Goal: Transaction & Acquisition: Purchase product/service

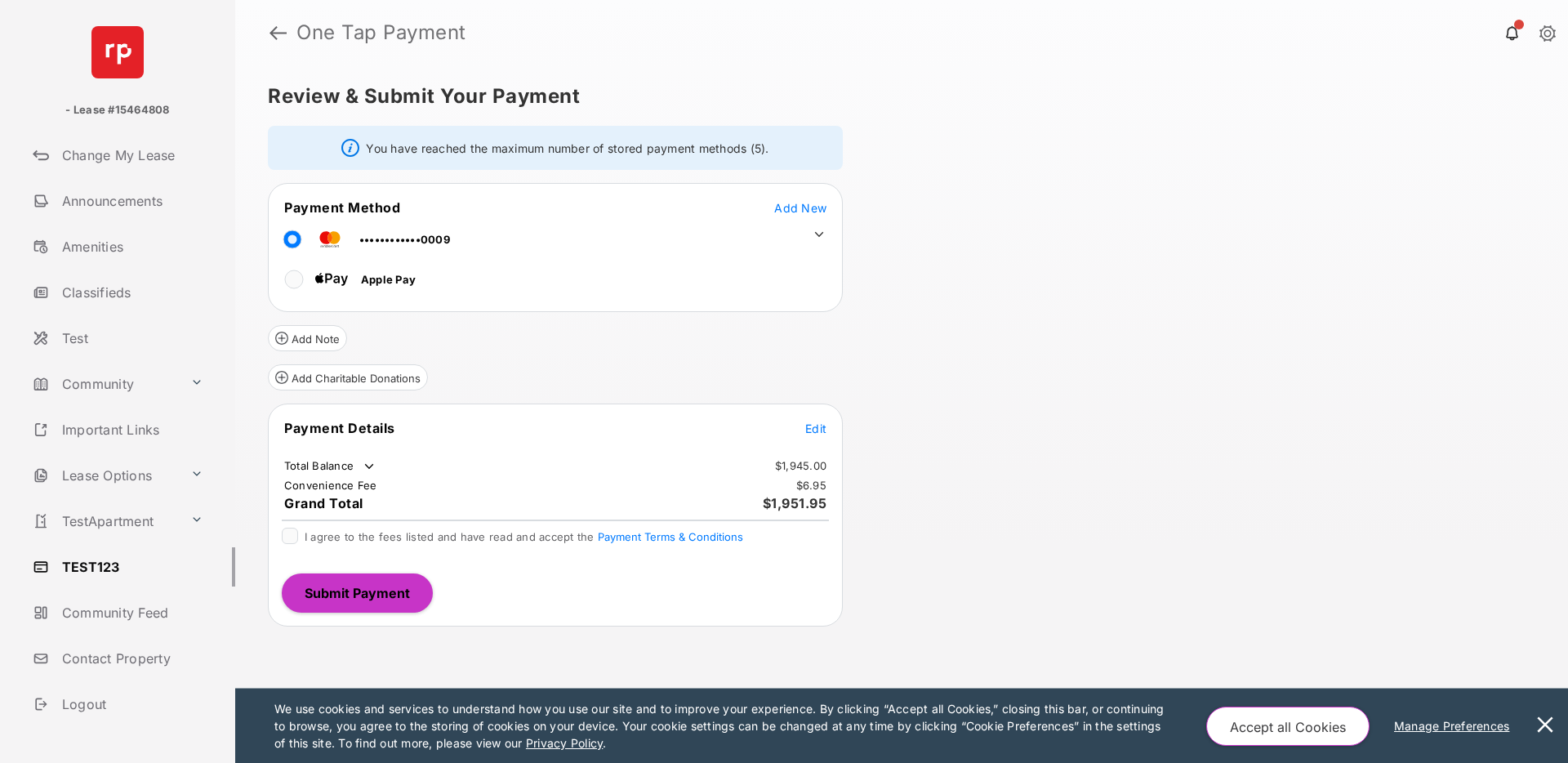
click at [817, 233] on icon at bounding box center [819, 234] width 14 height 14
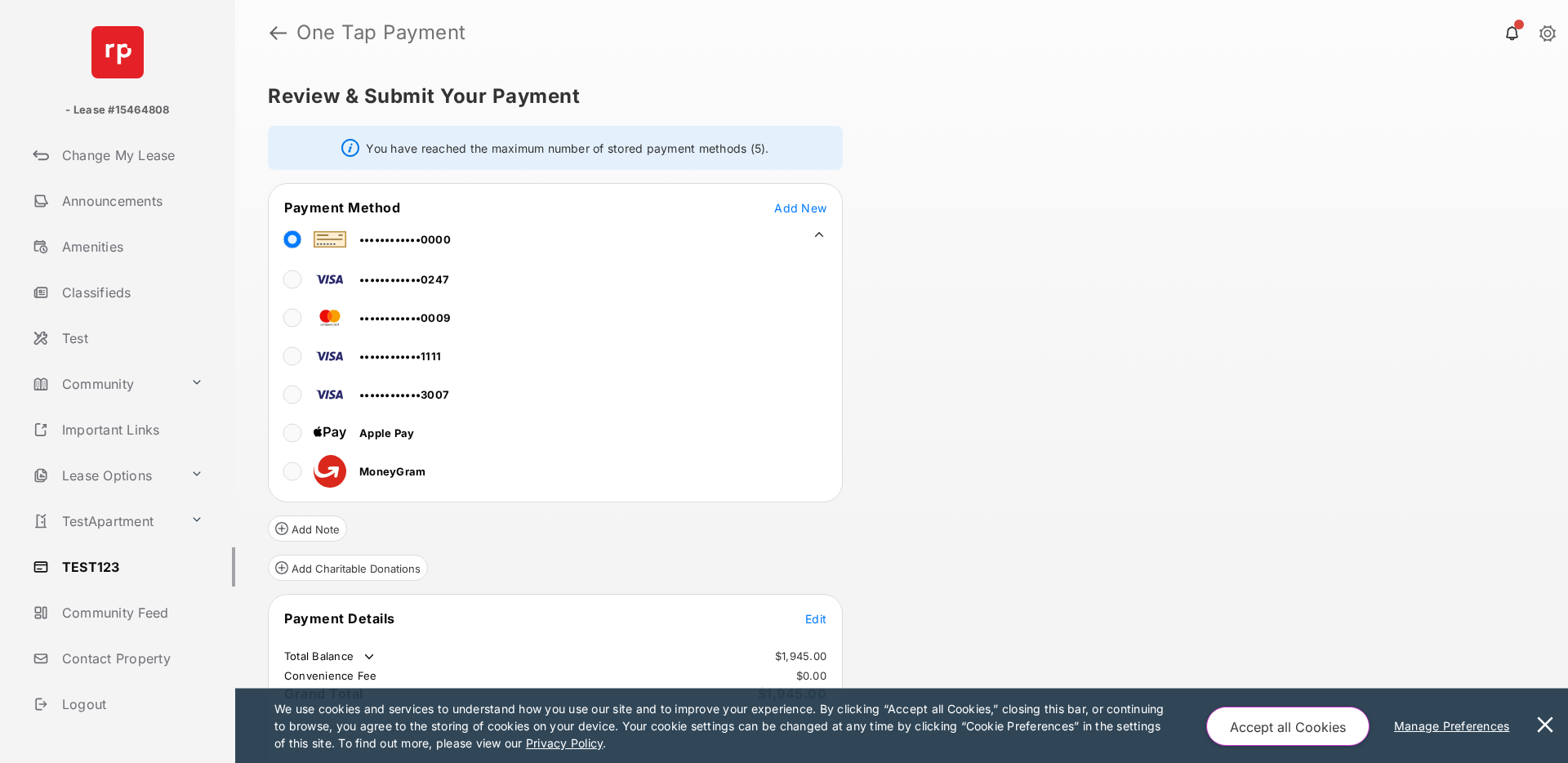
click at [820, 236] on icon at bounding box center [819, 234] width 14 height 14
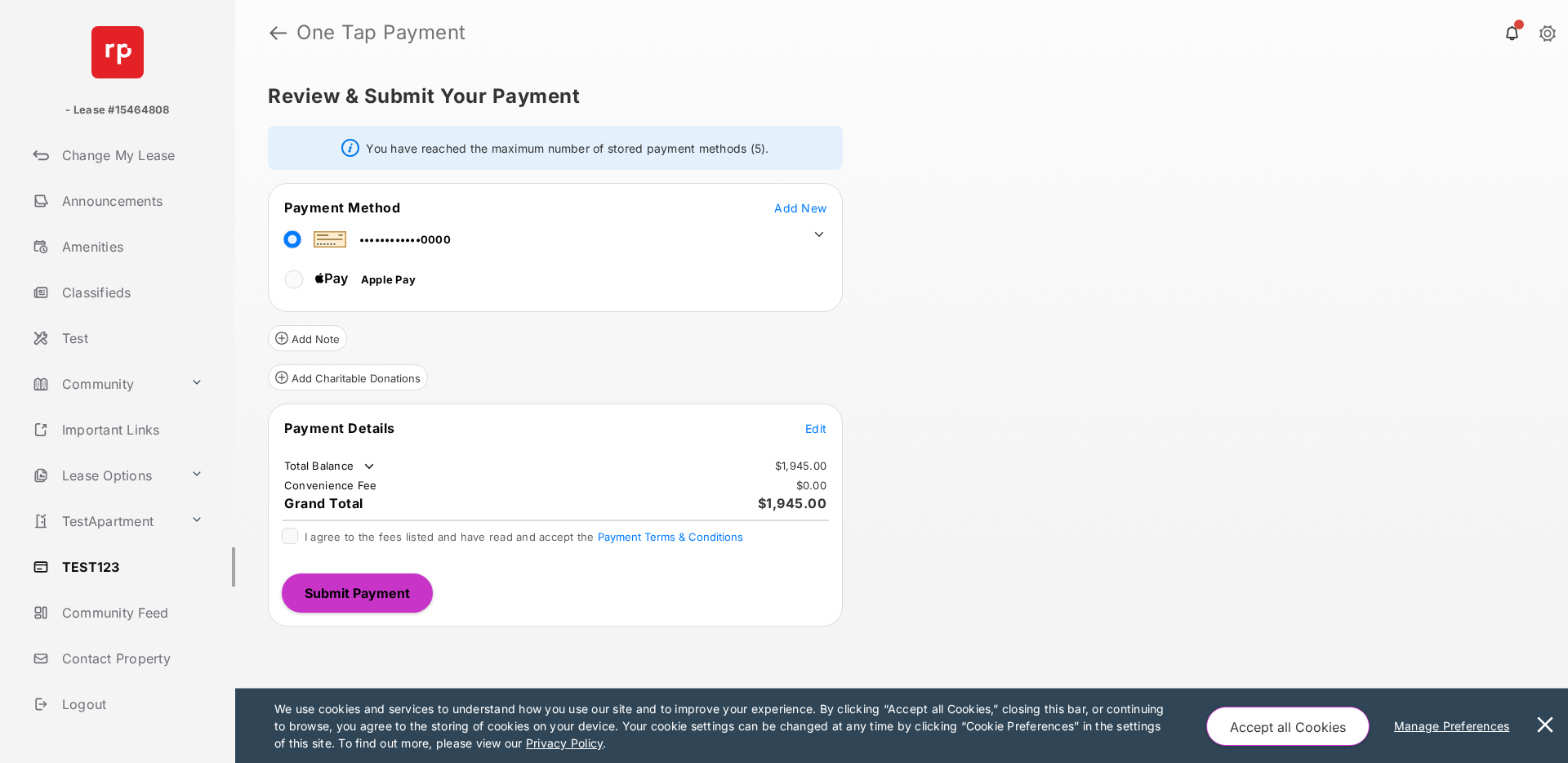
click at [816, 430] on span "Edit" at bounding box center [815, 429] width 21 height 14
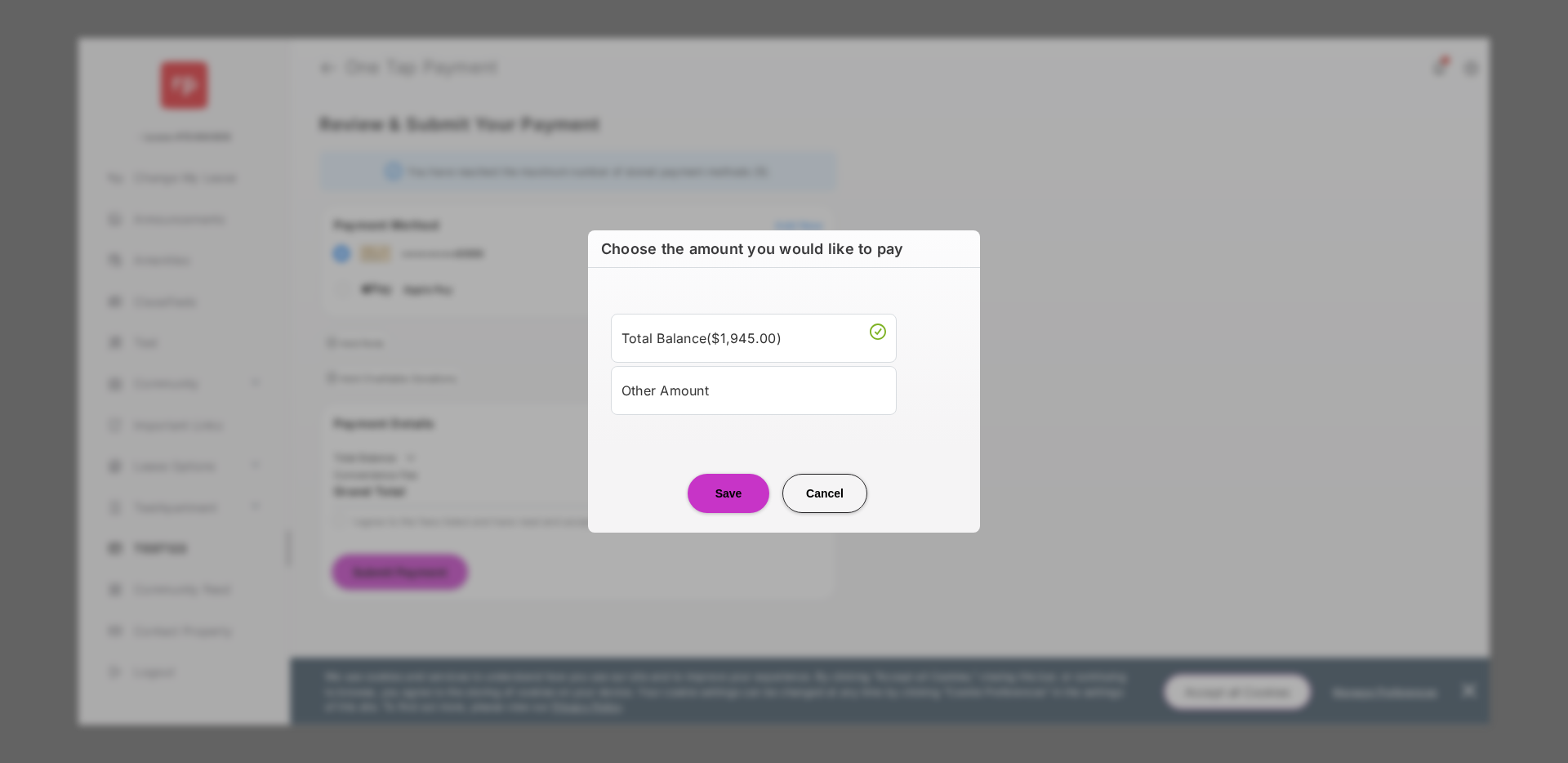
click at [702, 396] on div "Other Amount" at bounding box center [753, 390] width 264 height 28
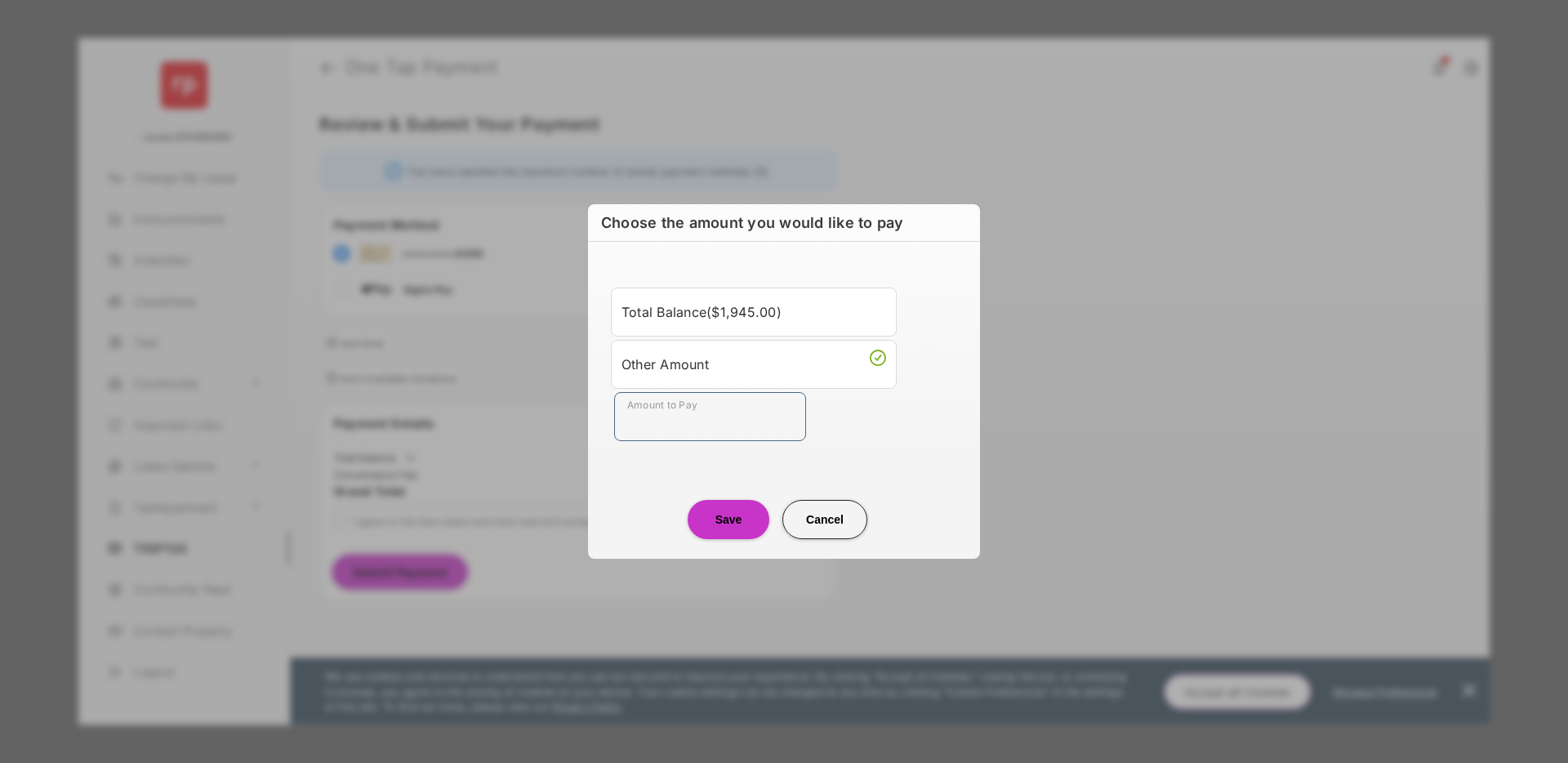
click at [685, 424] on input "Amount to Pay" at bounding box center [710, 417] width 192 height 49
type input "**"
click at [611, 487] on center "Save Cancel" at bounding box center [784, 512] width 353 height 52
click at [712, 512] on button "Save" at bounding box center [729, 520] width 82 height 39
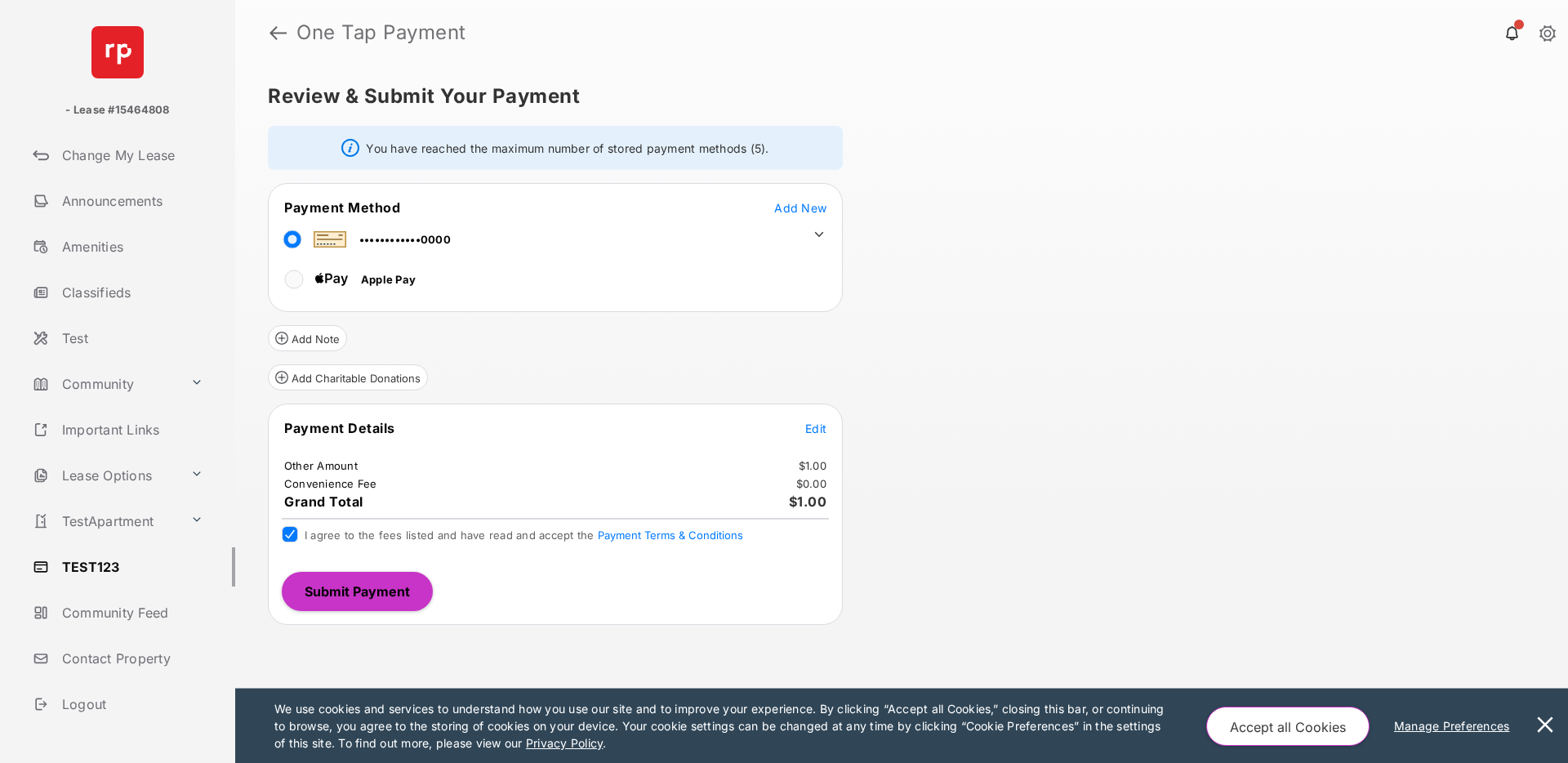
click at [346, 584] on button "Submit Payment" at bounding box center [357, 591] width 151 height 39
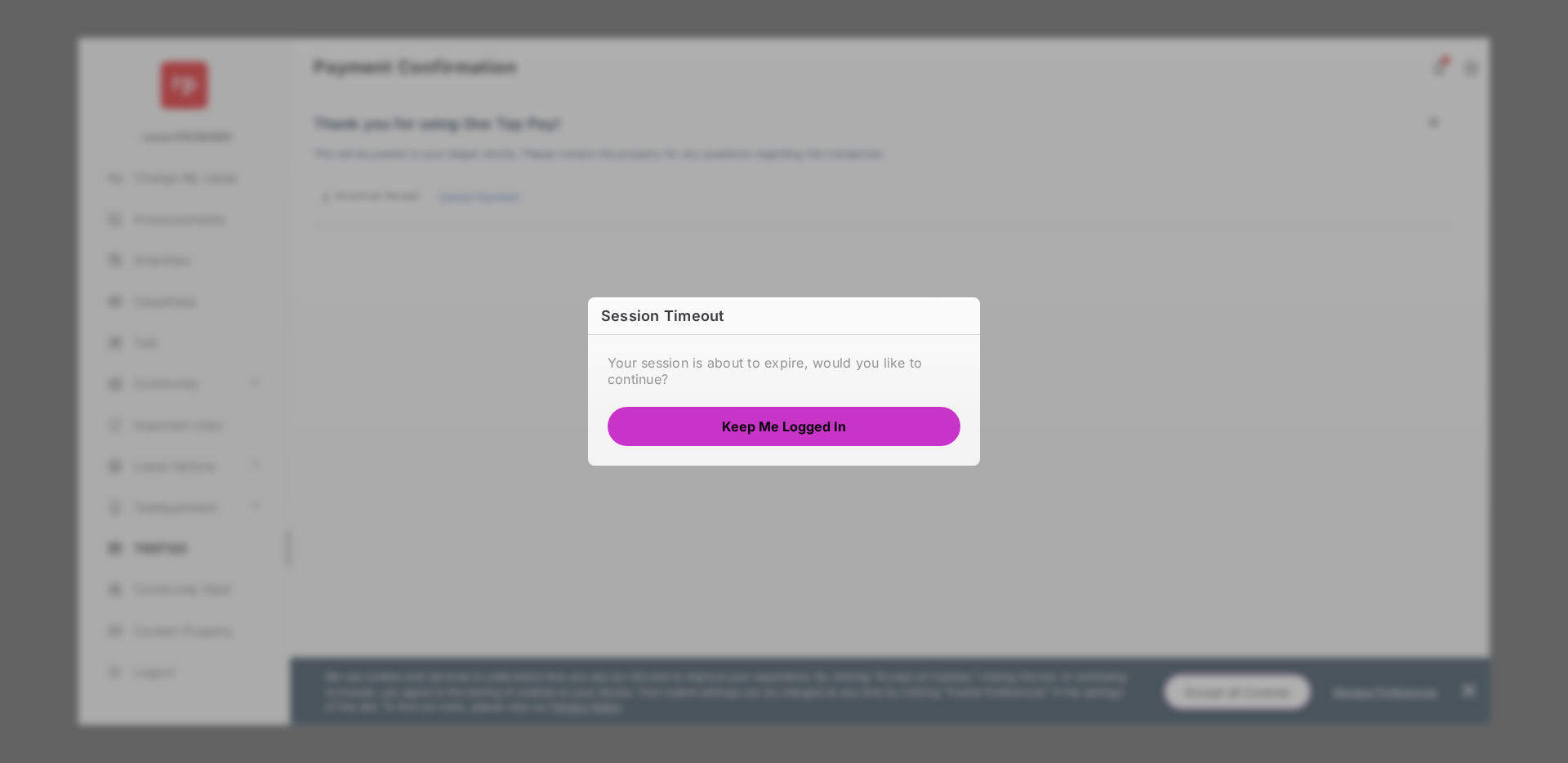
click at [752, 419] on button "Keep me logged in" at bounding box center [784, 426] width 353 height 39
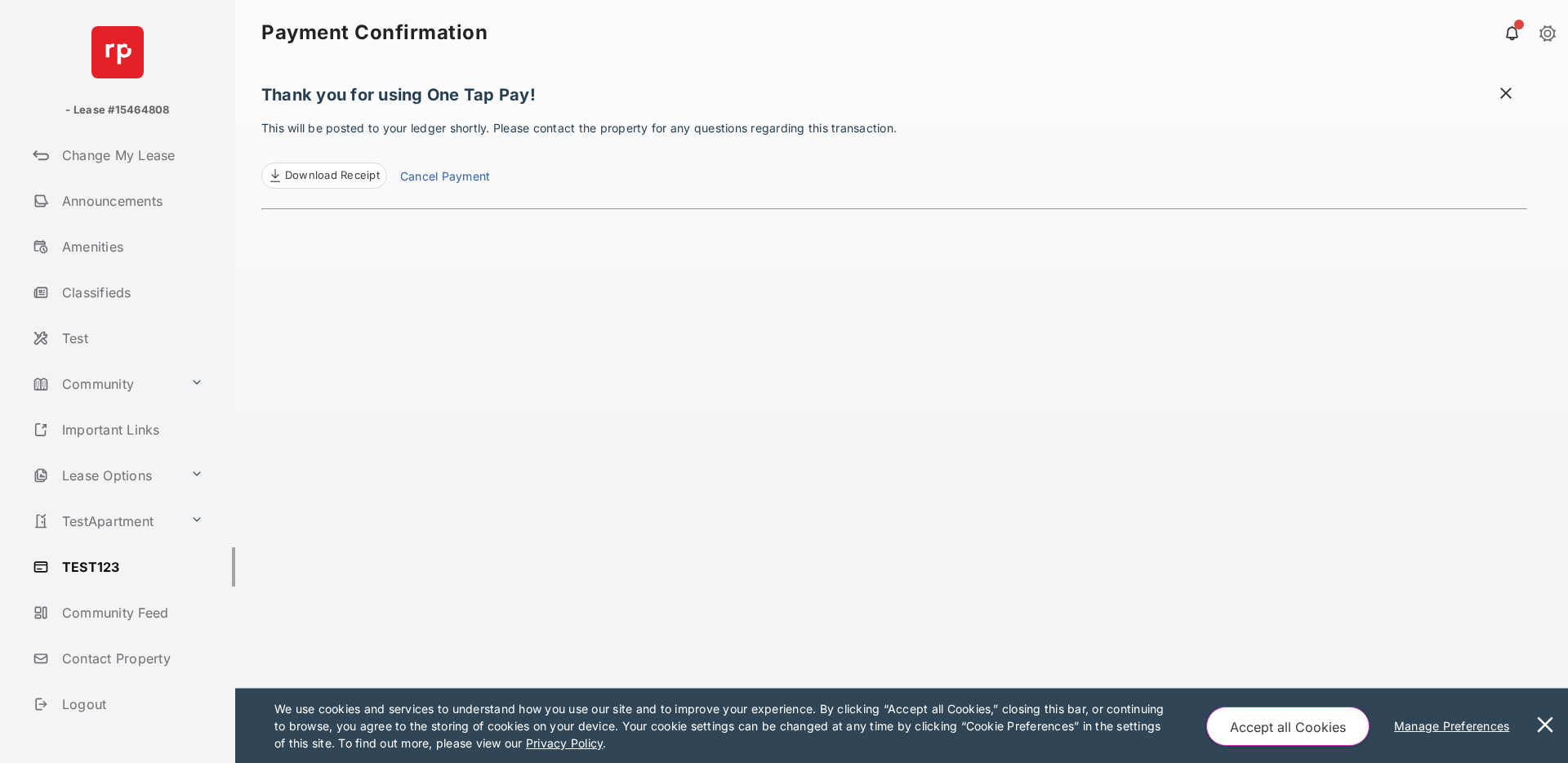
click at [1501, 94] on span at bounding box center [1506, 95] width 16 height 20
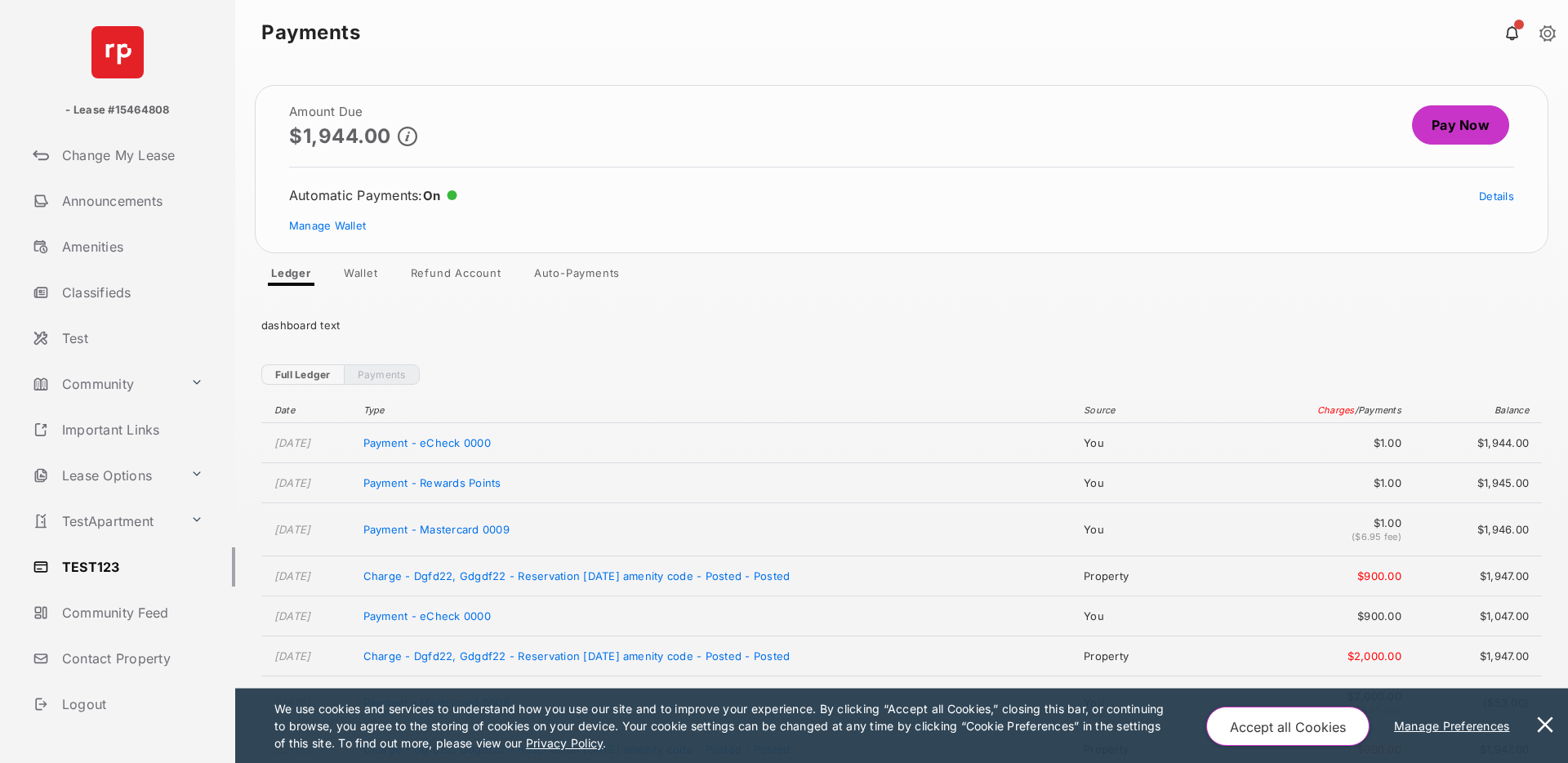
click at [1443, 129] on link "Pay Now" at bounding box center [1461, 125] width 97 height 39
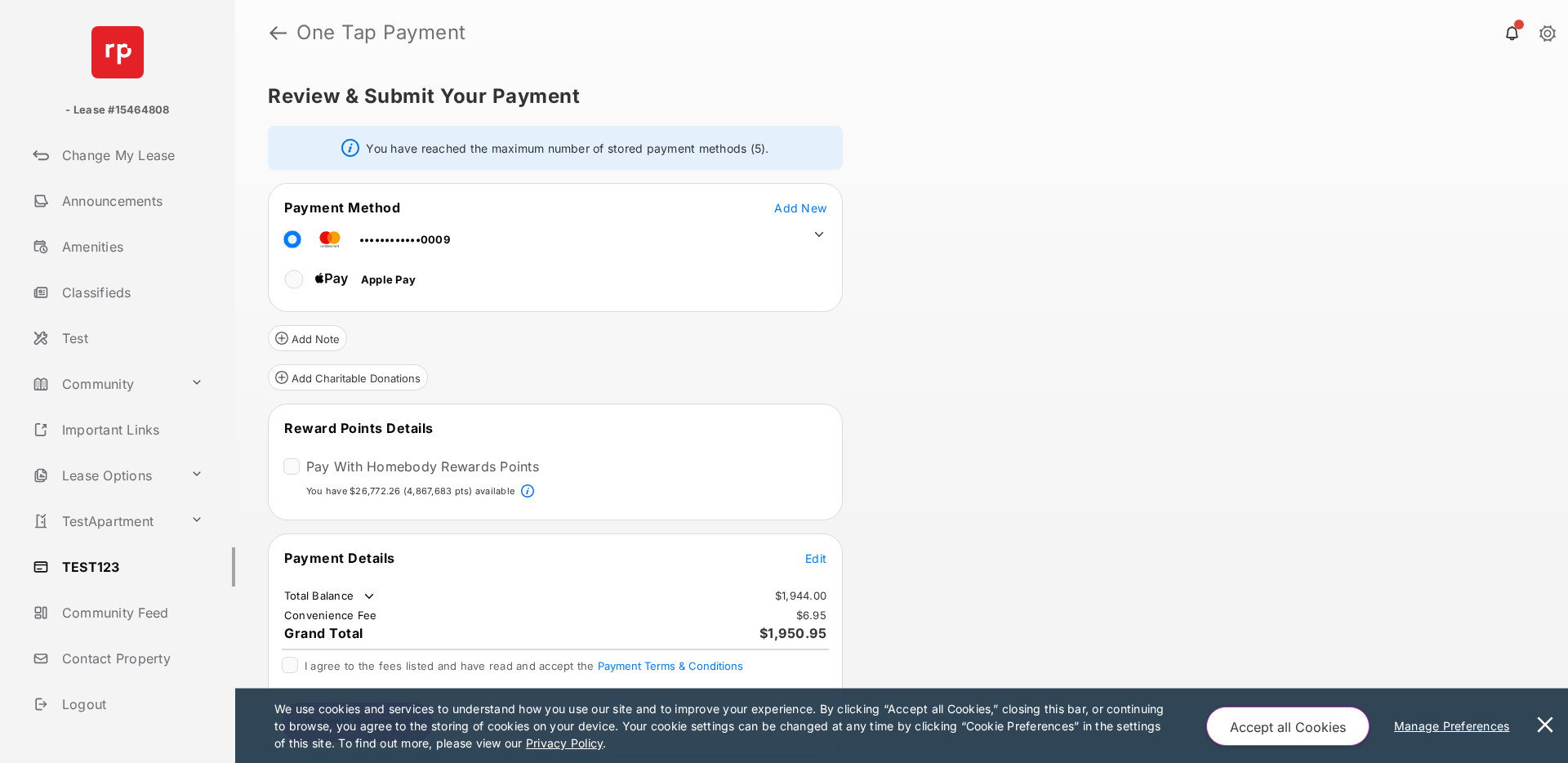
click at [813, 565] on span "Edit" at bounding box center [815, 558] width 21 height 14
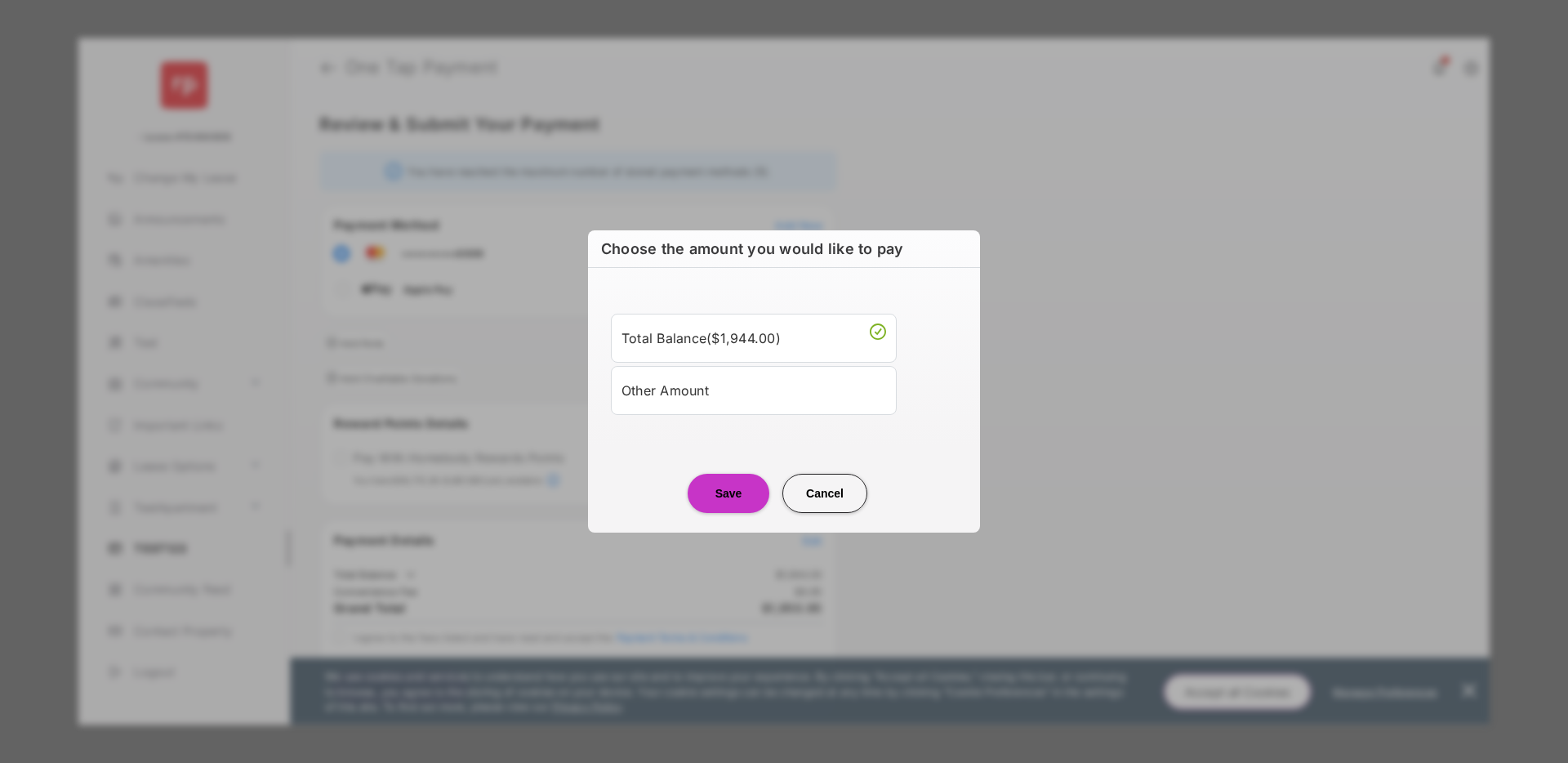
click at [704, 399] on div "Other Amount" at bounding box center [753, 390] width 264 height 28
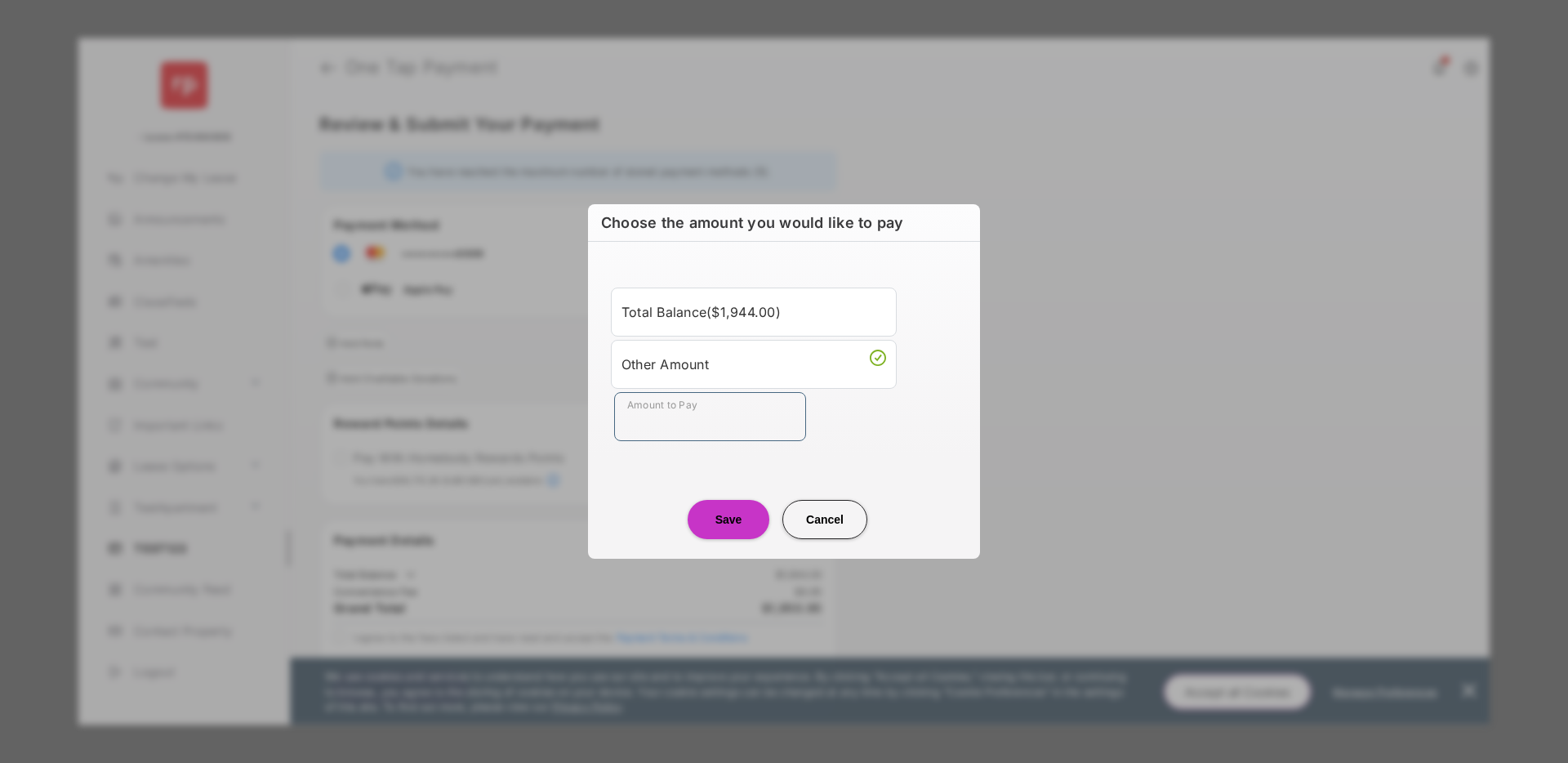
click at [685, 436] on input "Amount to Pay" at bounding box center [710, 417] width 192 height 49
type input "**"
click at [630, 494] on center "Save Cancel" at bounding box center [784, 512] width 353 height 52
click at [721, 519] on button "Save" at bounding box center [729, 520] width 82 height 39
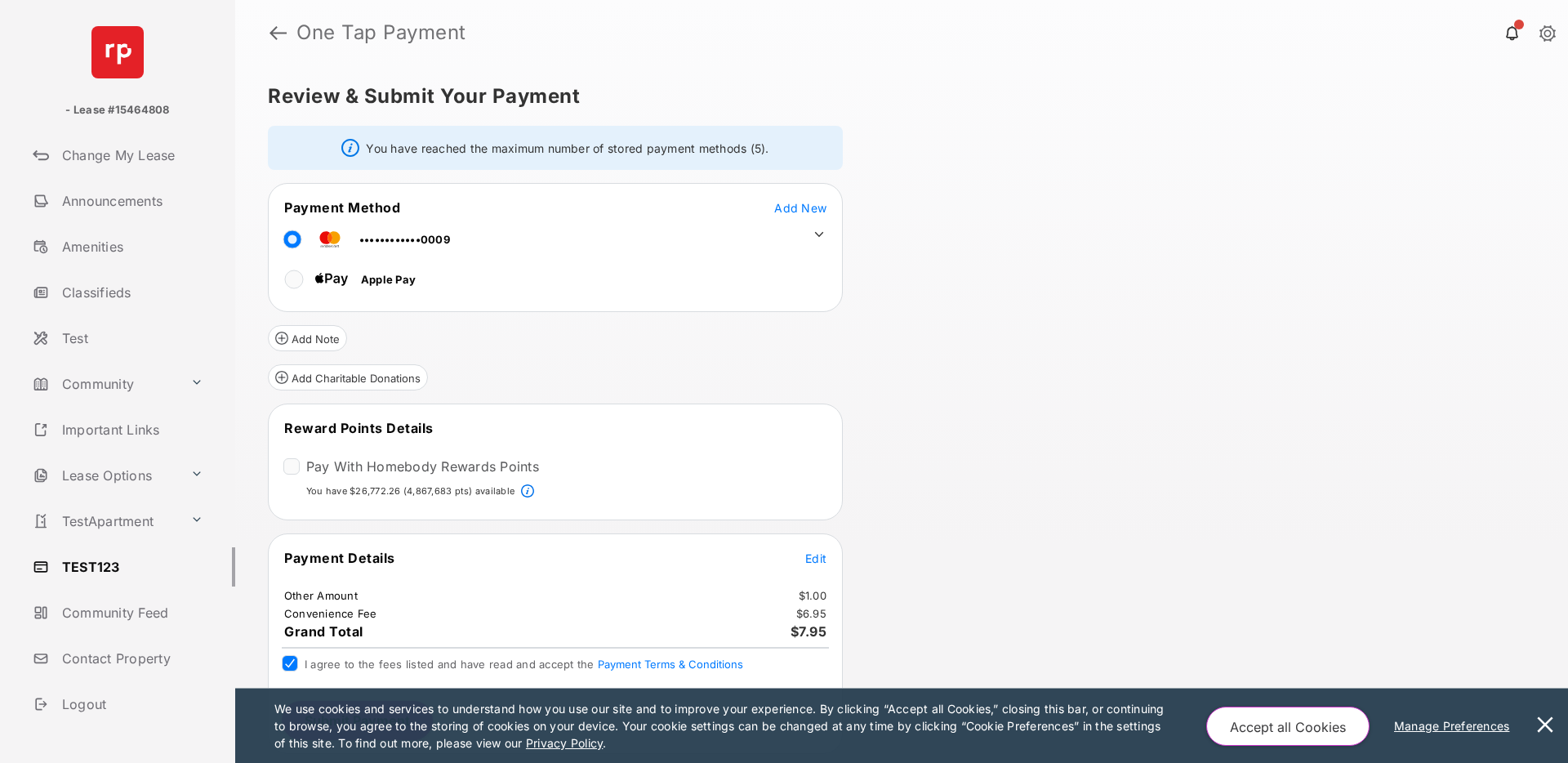
click at [1553, 723] on button at bounding box center [1545, 726] width 32 height 74
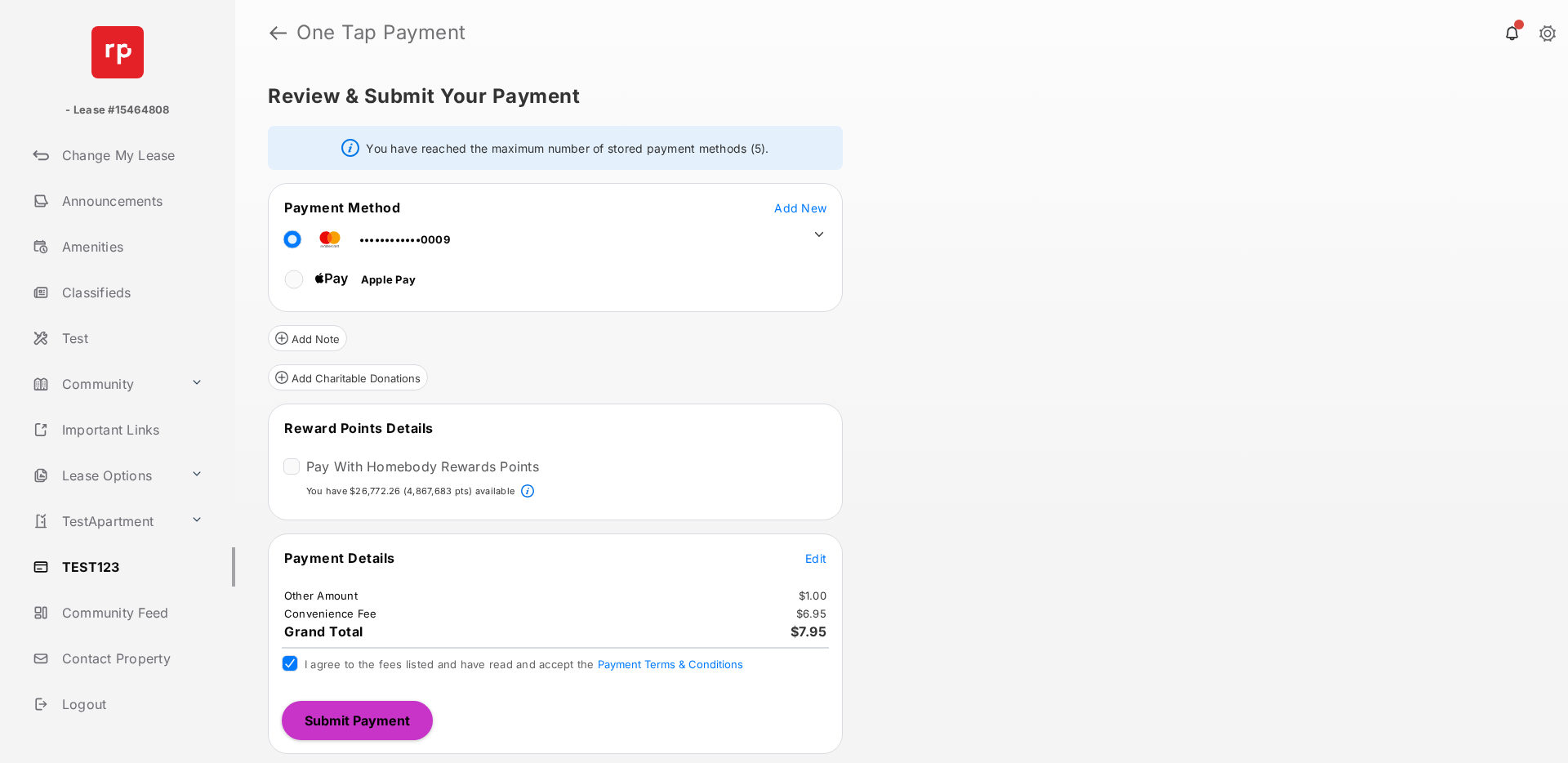
click at [381, 719] on button "Submit Payment" at bounding box center [357, 720] width 151 height 39
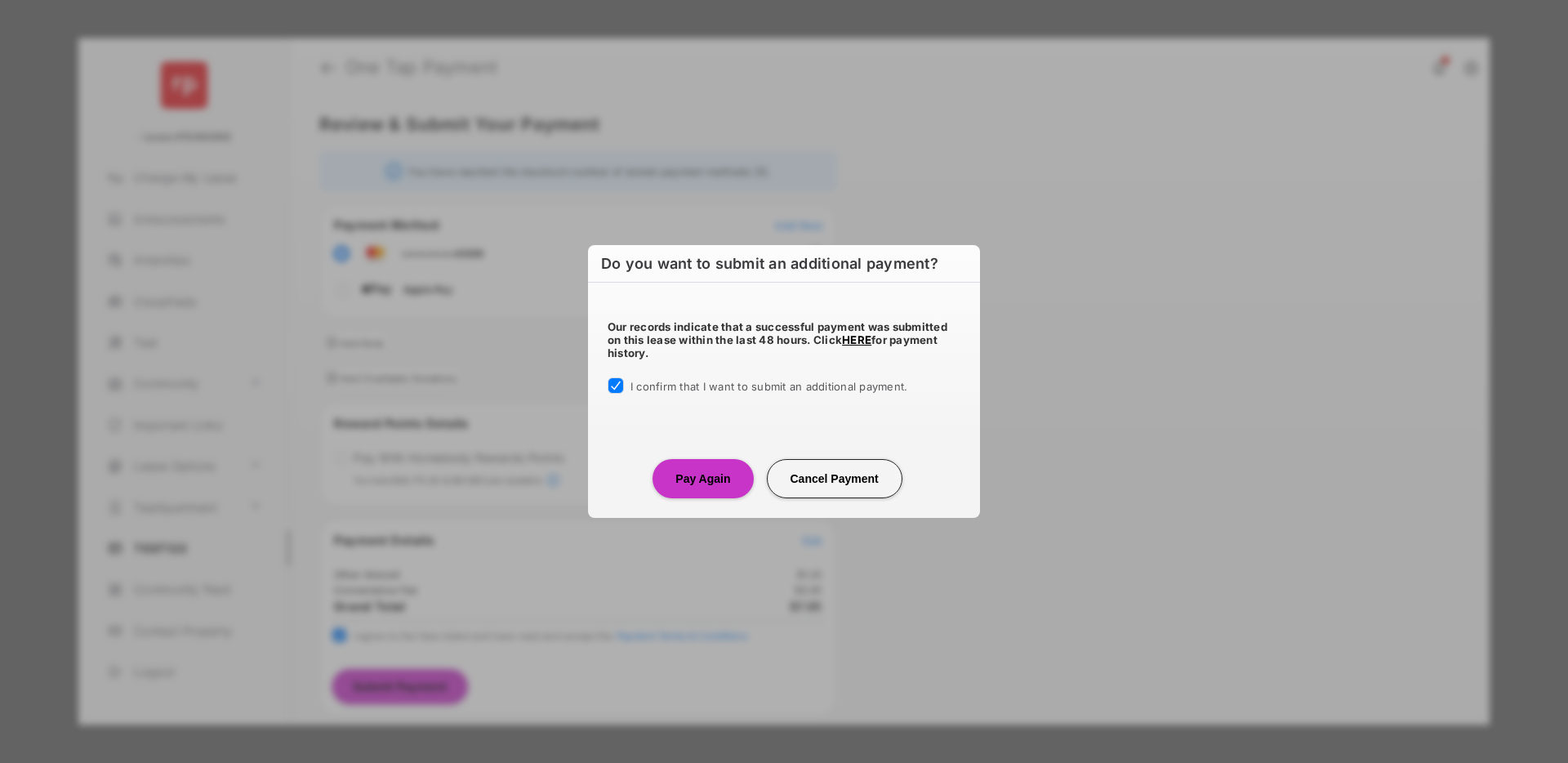
click at [683, 476] on button "Pay Again" at bounding box center [702, 479] width 100 height 39
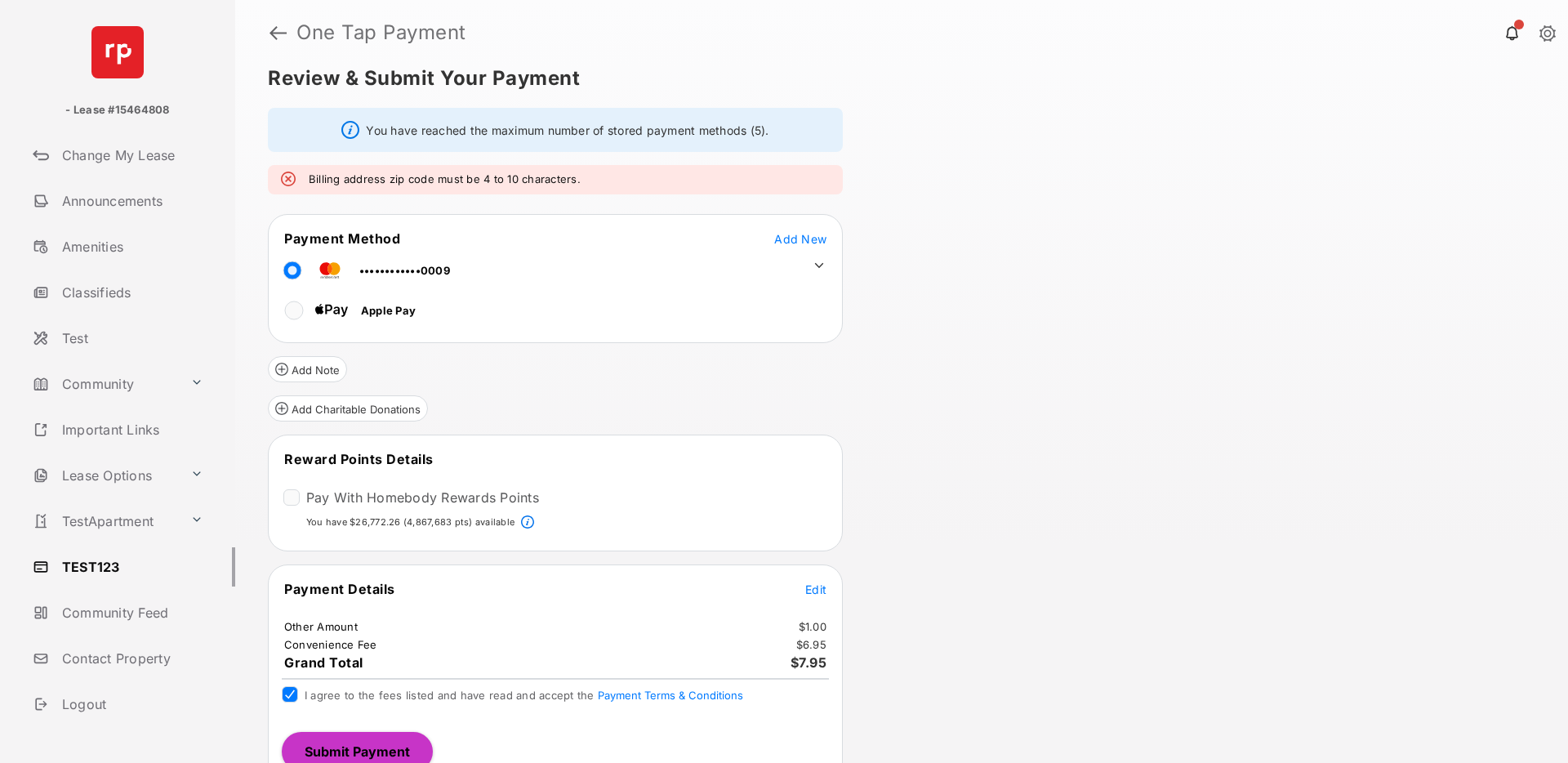
scroll to position [42, 0]
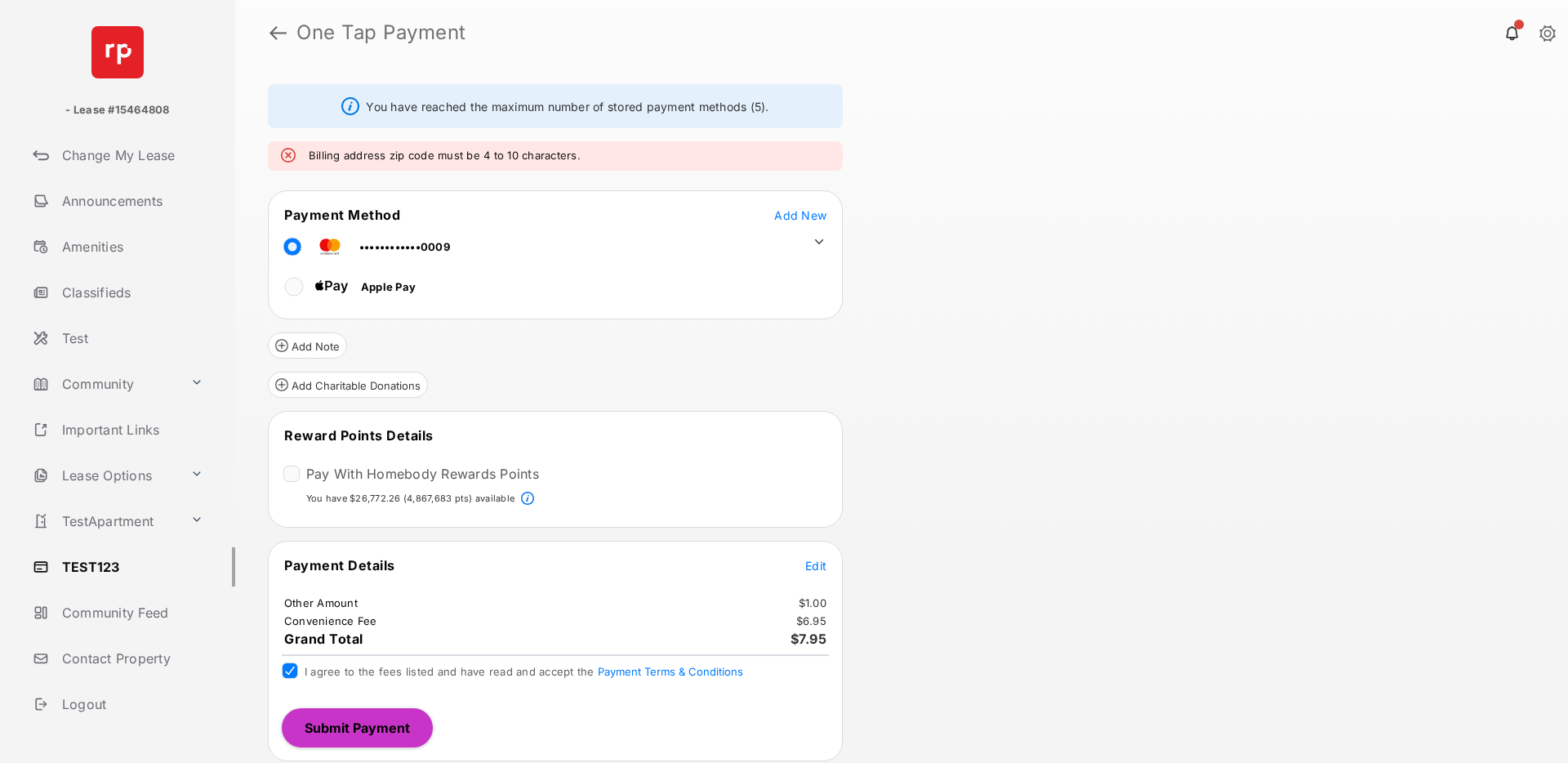
click at [821, 242] on icon at bounding box center [819, 242] width 14 height 14
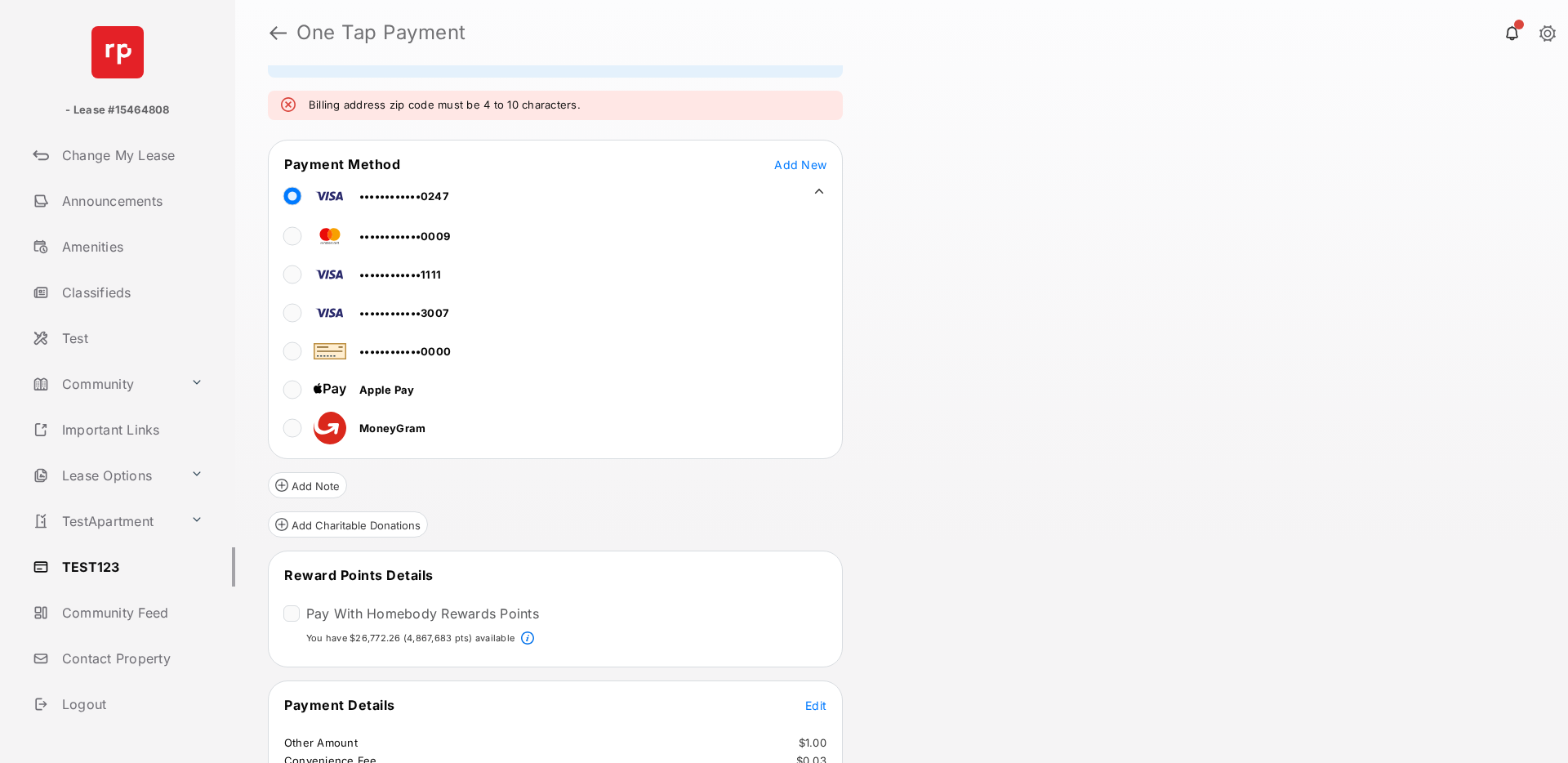
scroll to position [232, 0]
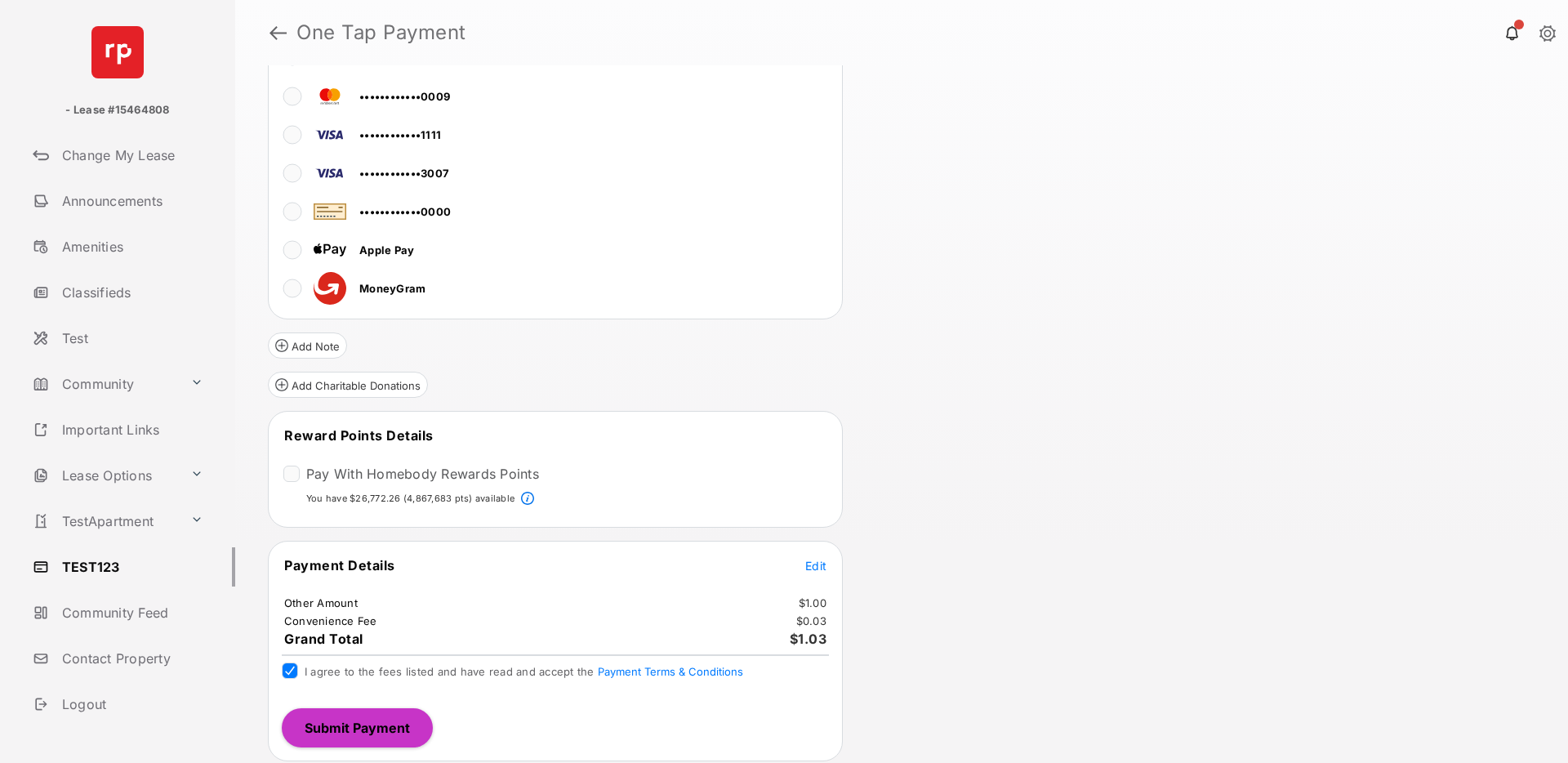
click at [343, 726] on button "Submit Payment" at bounding box center [357, 728] width 151 height 39
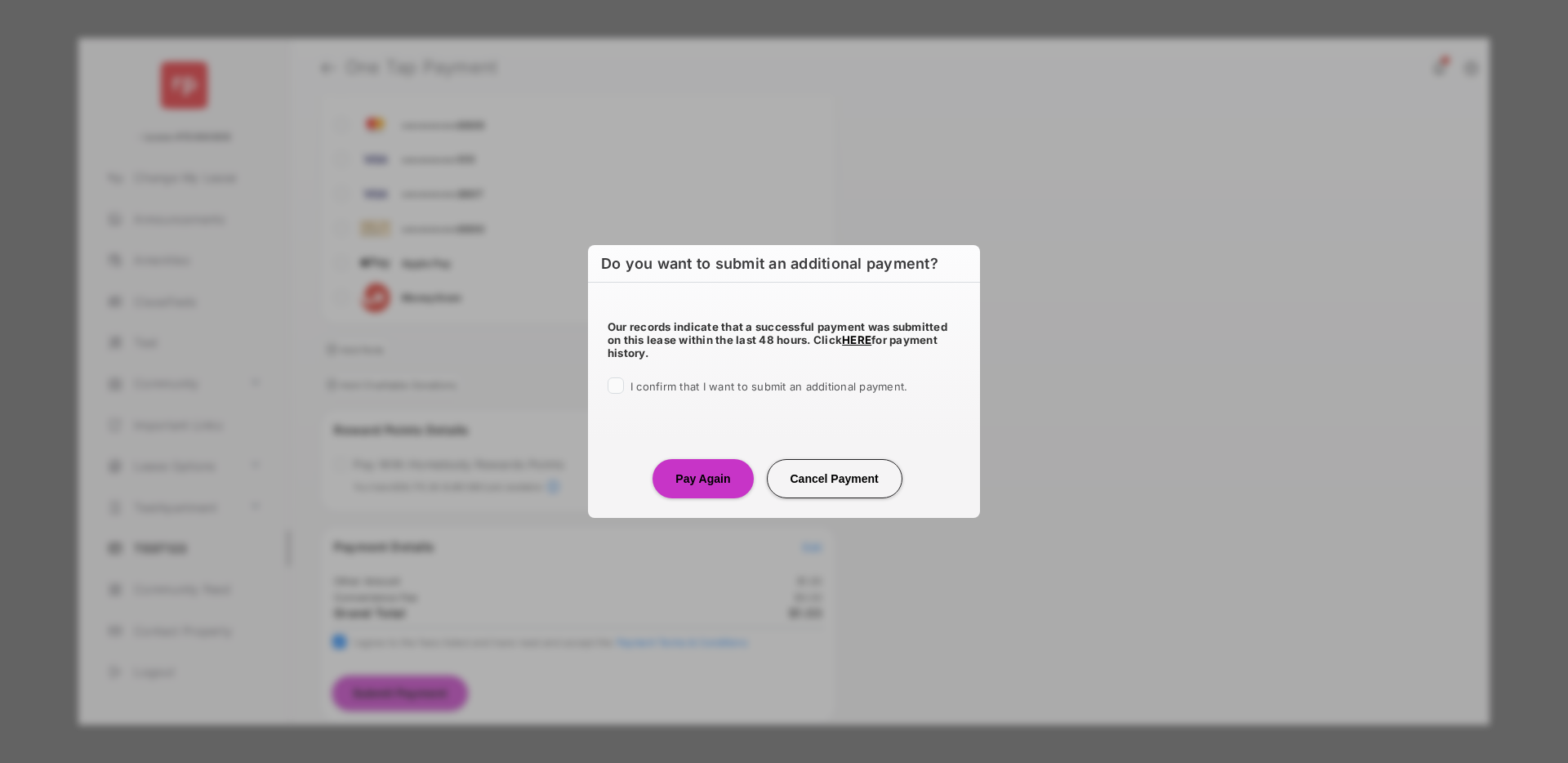
click at [614, 394] on div "I confirm that I want to submit an additional payment." at bounding box center [784, 387] width 353 height 20
click at [687, 478] on button "Pay Again" at bounding box center [702, 479] width 100 height 39
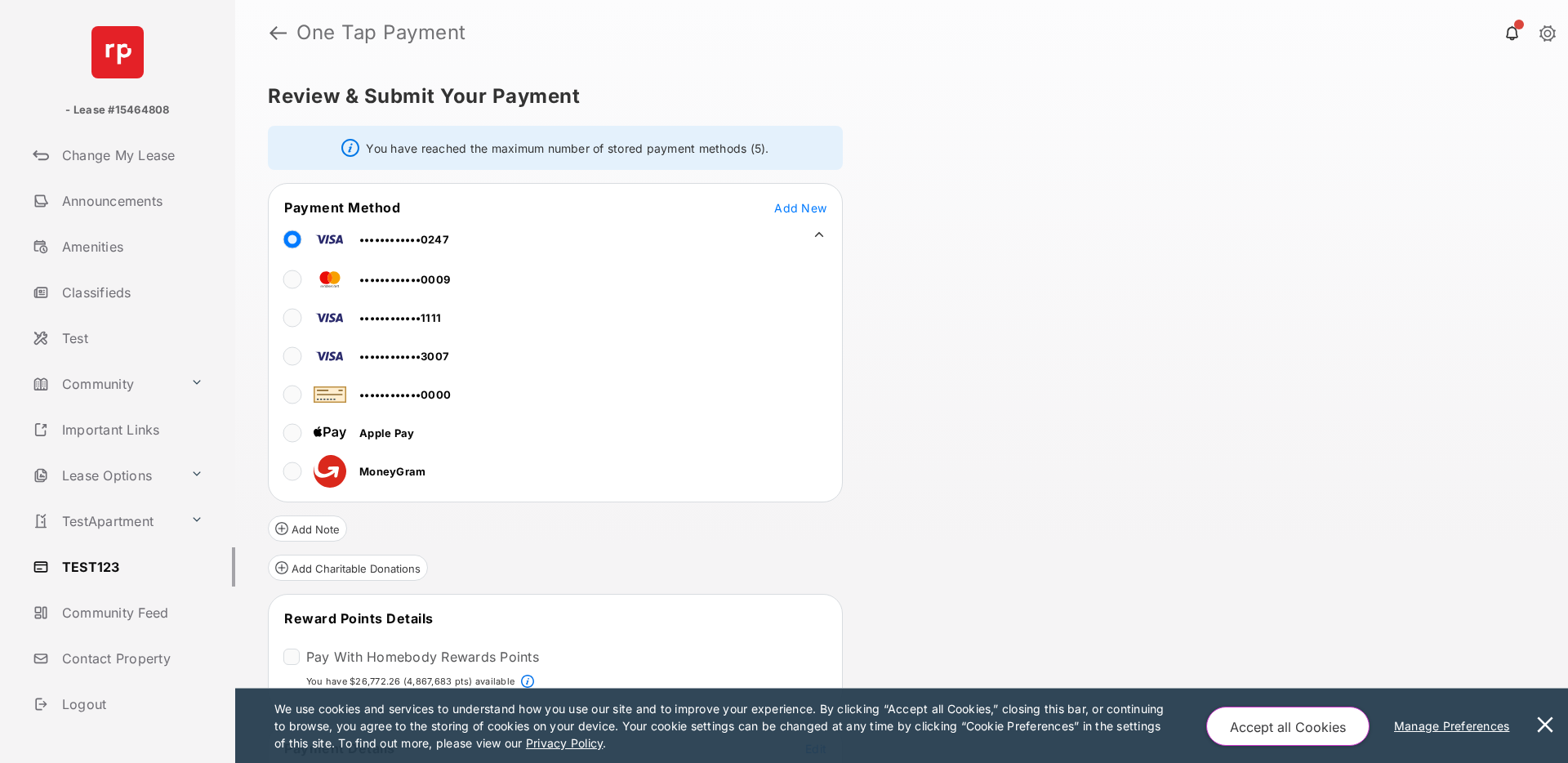
click at [906, 297] on div "Review & Submit Your Payment You have reached the maximum number of stored paym…" at bounding box center [902, 414] width 1333 height 698
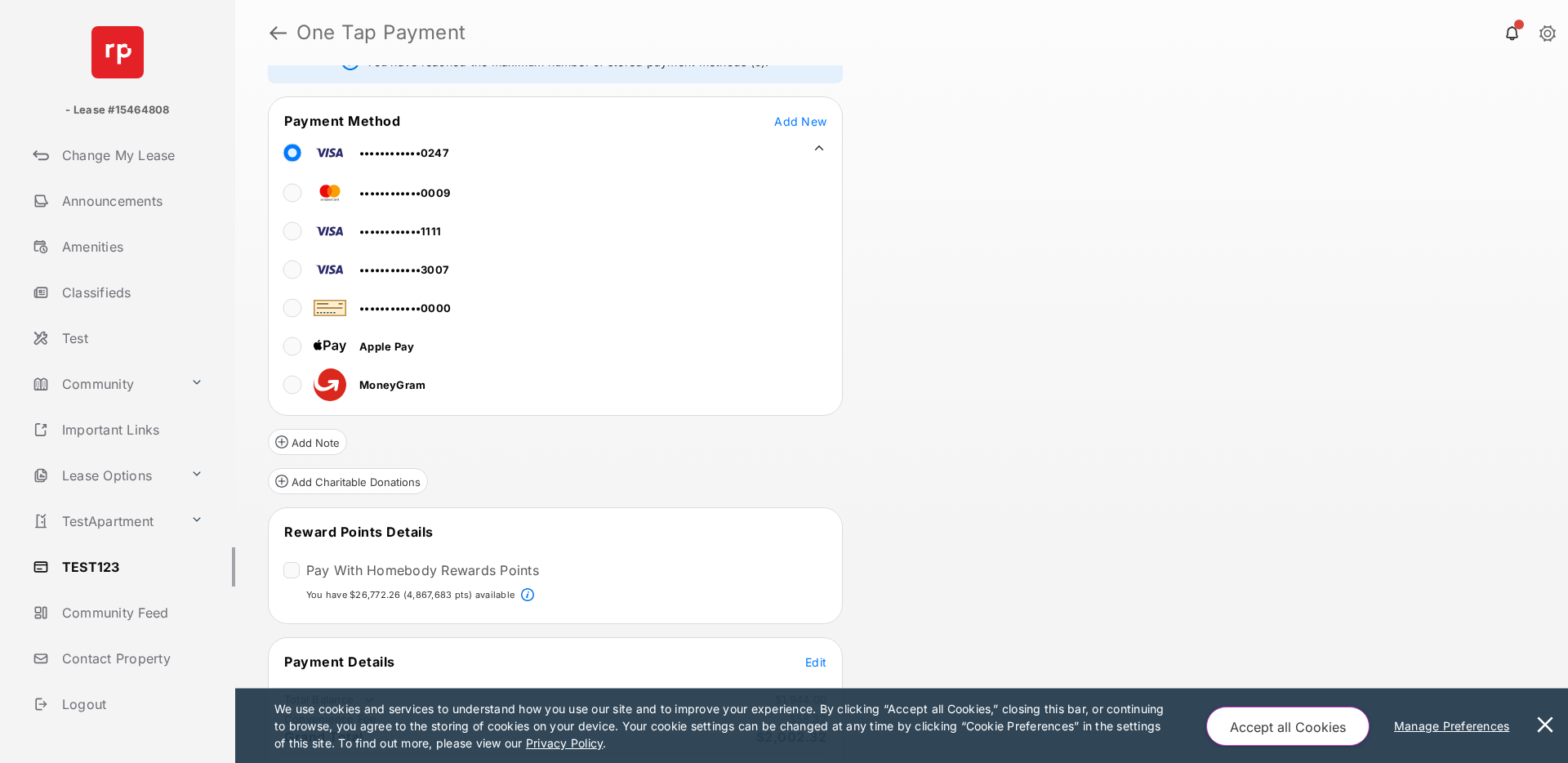
scroll to position [185, 0]
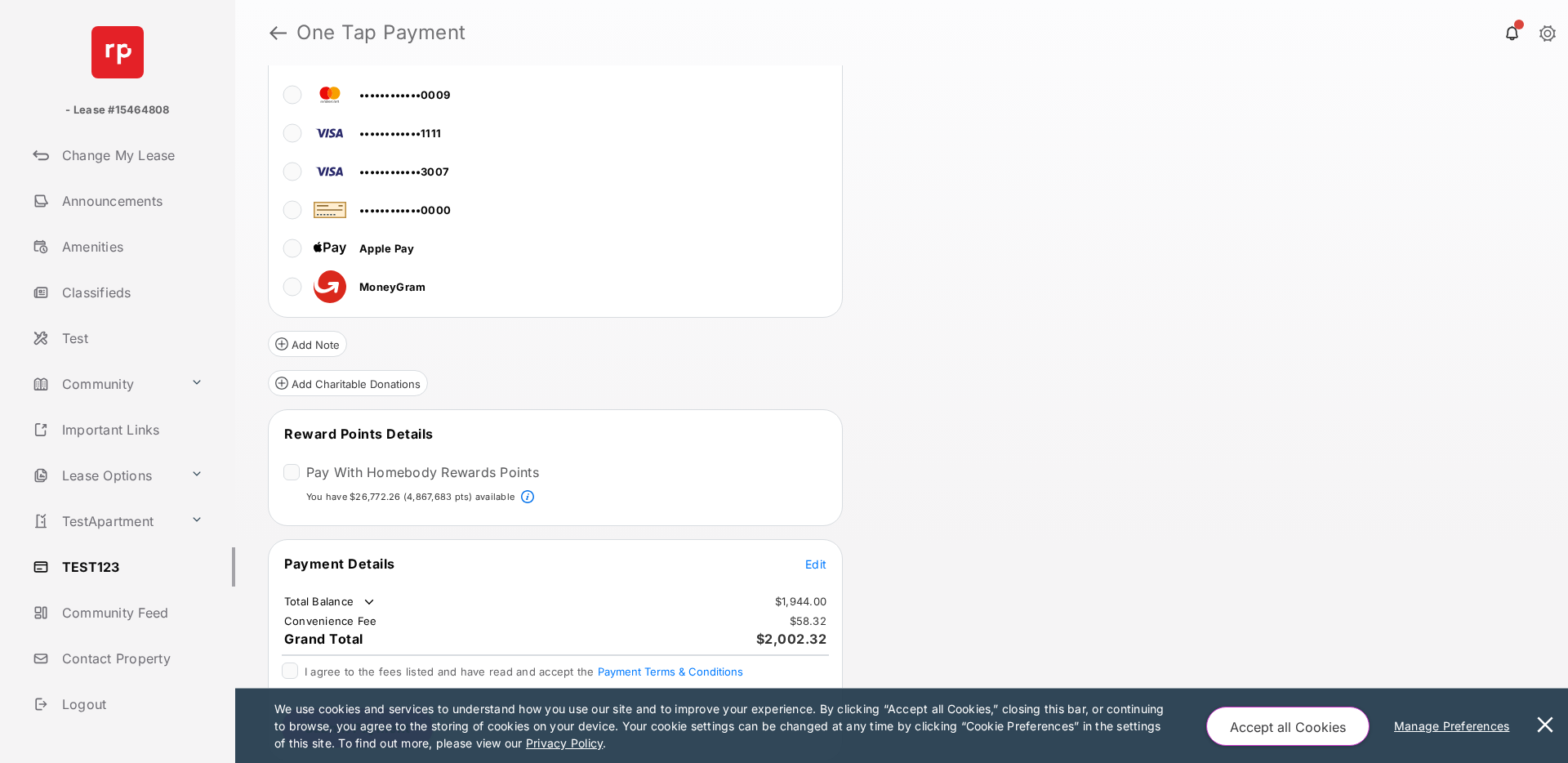
click at [813, 560] on span "Edit" at bounding box center [815, 564] width 21 height 14
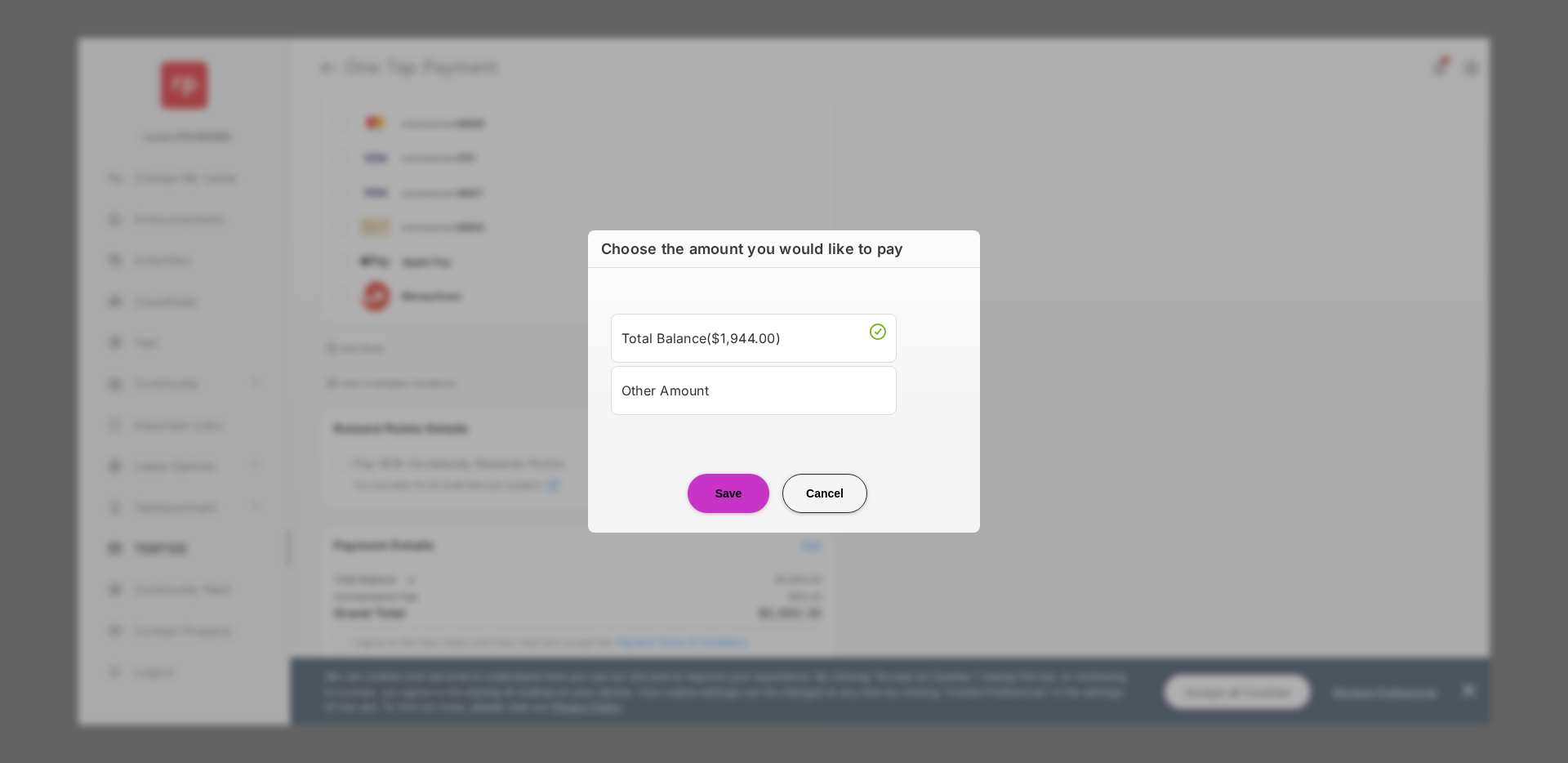
click at [701, 396] on div "Other Amount" at bounding box center [753, 390] width 264 height 28
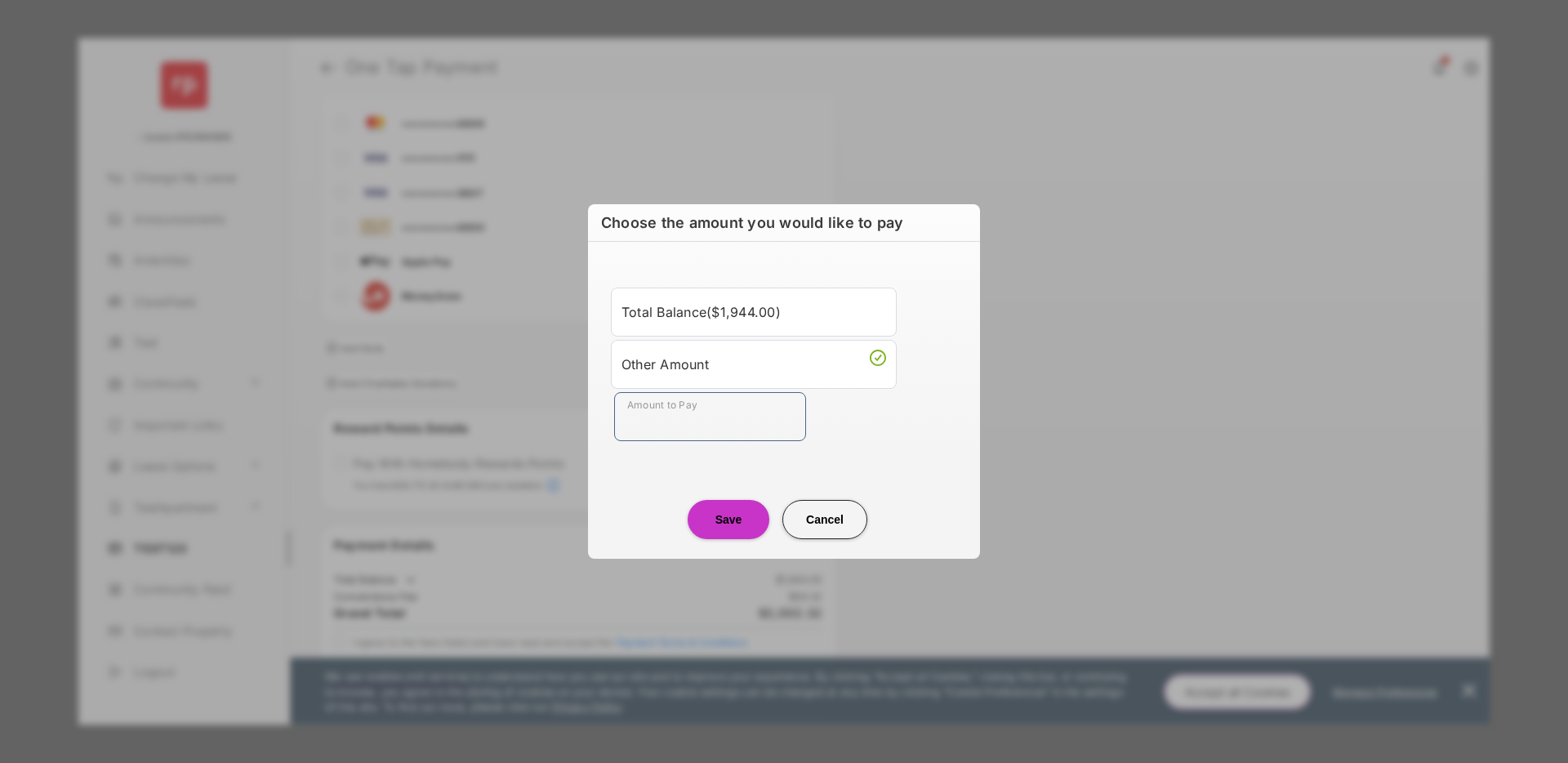
click at [685, 415] on input "Amount to Pay" at bounding box center [710, 417] width 192 height 49
type input "**"
click at [889, 430] on div "Amount to Pay **" at bounding box center [787, 417] width 346 height 49
click at [729, 518] on button "Save" at bounding box center [729, 520] width 82 height 39
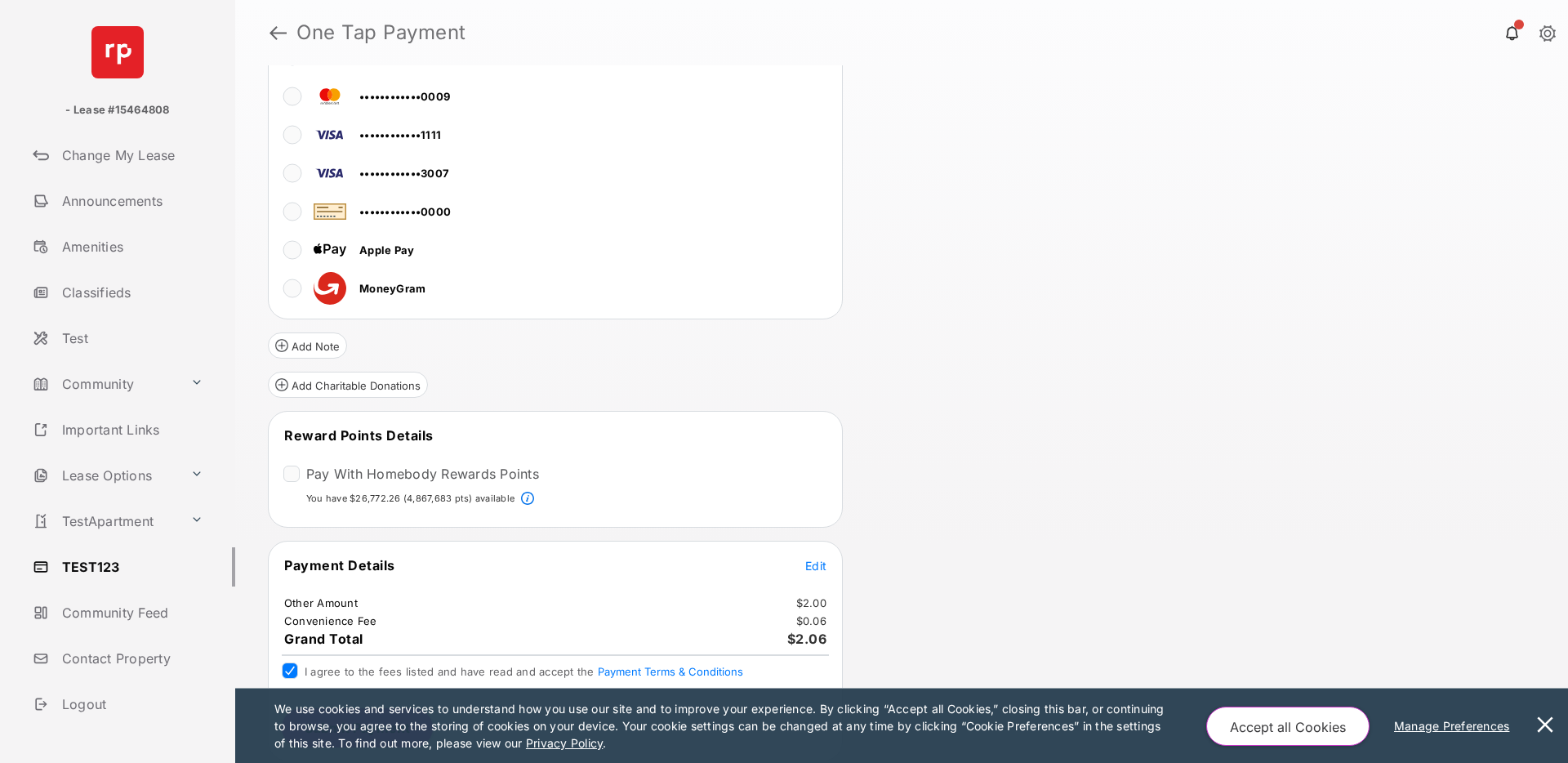
click at [1540, 721] on button at bounding box center [1545, 726] width 32 height 74
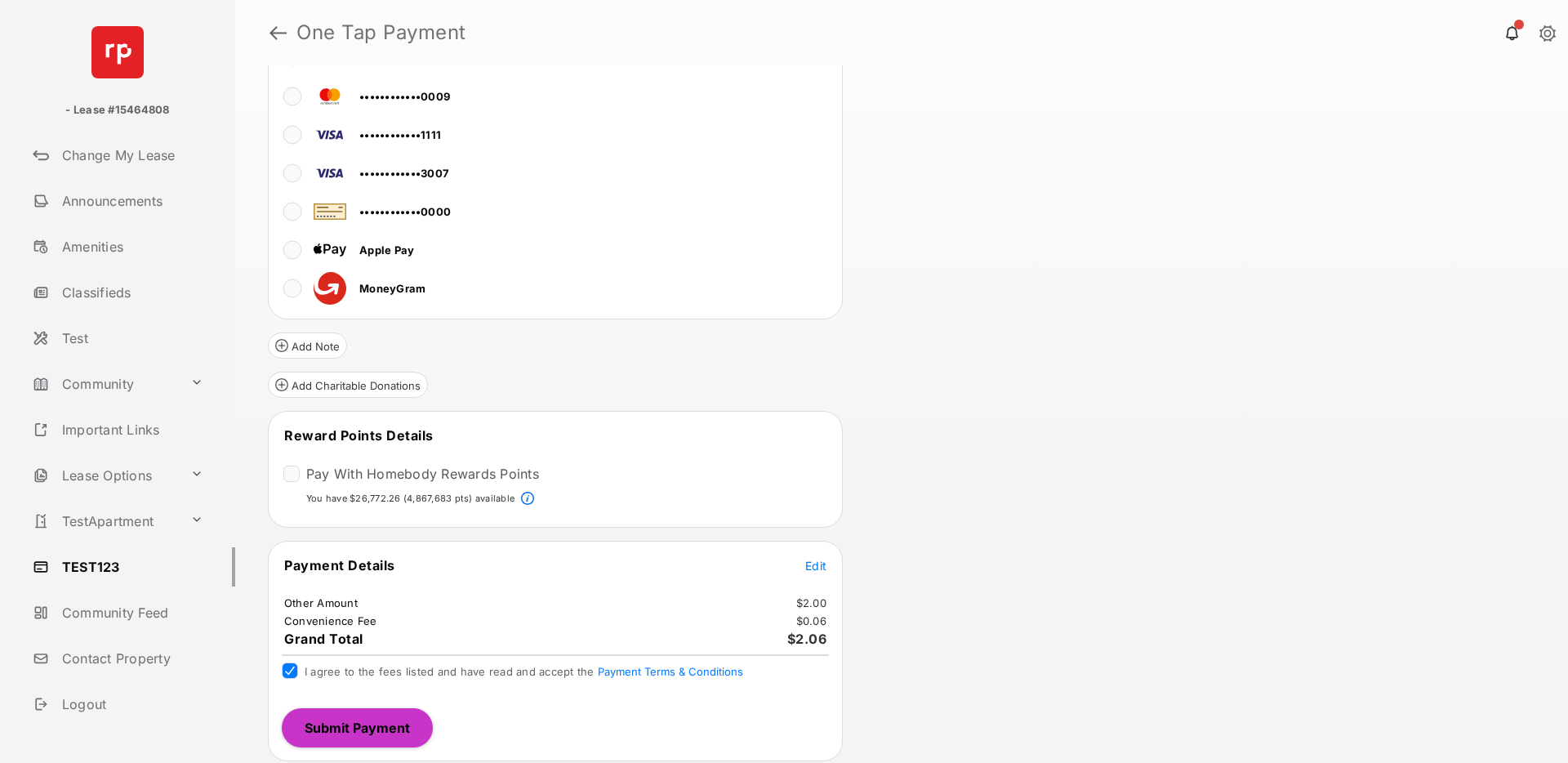
click at [401, 722] on button "Submit Payment" at bounding box center [357, 728] width 151 height 39
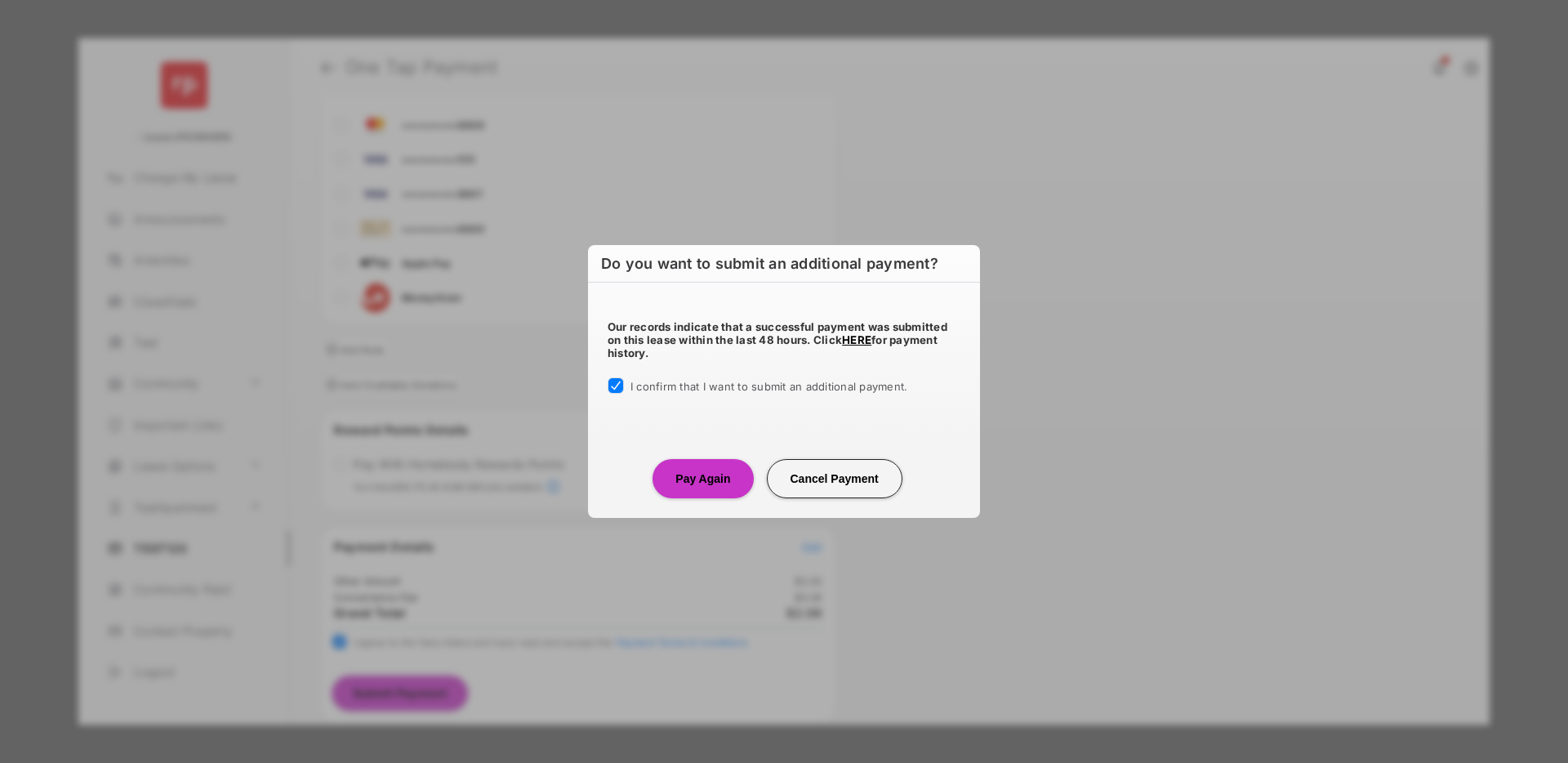
click at [696, 478] on button "Pay Again" at bounding box center [702, 479] width 100 height 39
